Goal: Task Accomplishment & Management: Complete application form

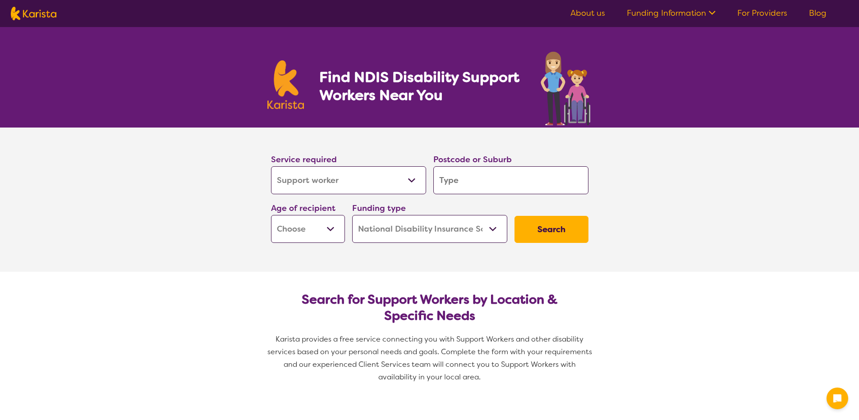
select select "Support worker"
select select "NDIS"
select select "Support worker"
select select "NDIS"
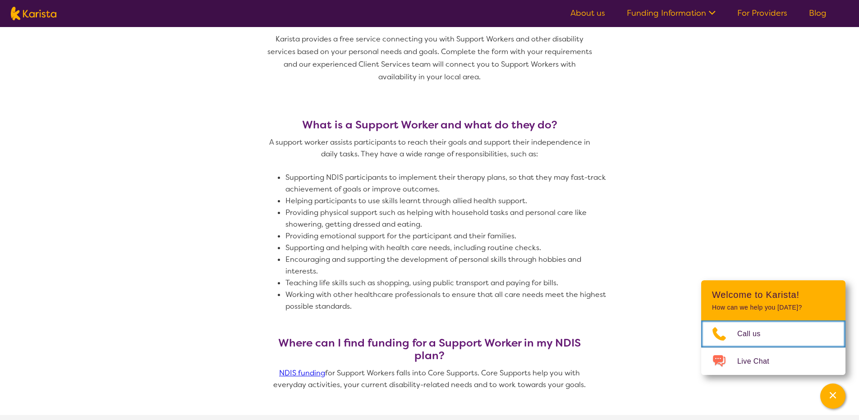
scroll to position [324, 0]
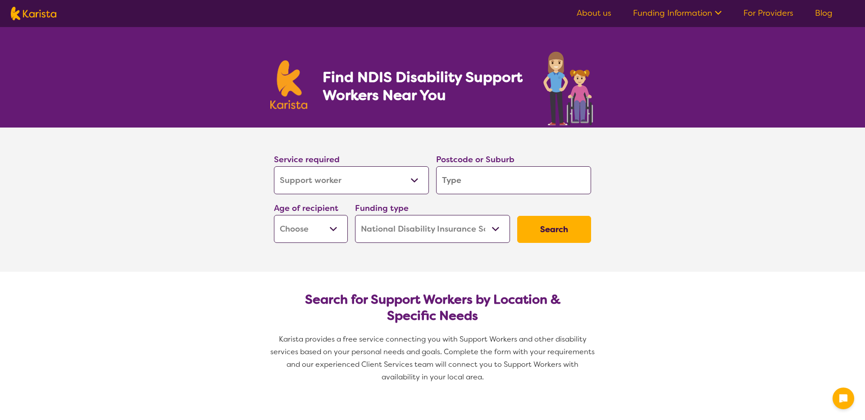
select select "Support worker"
select select "NDIS"
select select "Support worker"
select select "NDIS"
